Goal: Navigation & Orientation: Understand site structure

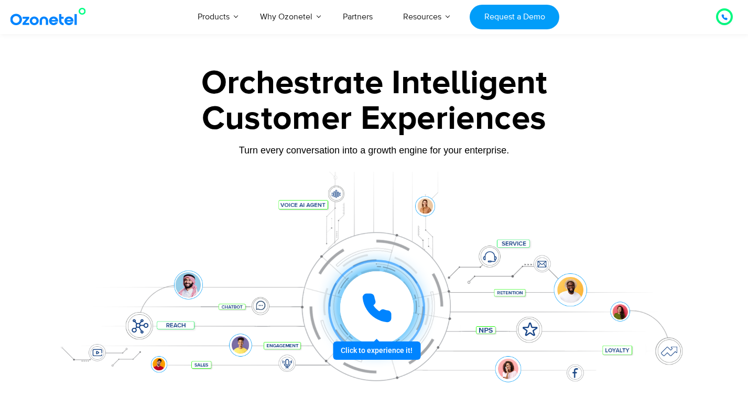
drag, startPoint x: 236, startPoint y: 17, endPoint x: 223, endPoint y: 2, distance: 19.7
click at [236, 17] on link "Products" at bounding box center [213, 16] width 62 height 35
